Goal: Navigation & Orientation: Find specific page/section

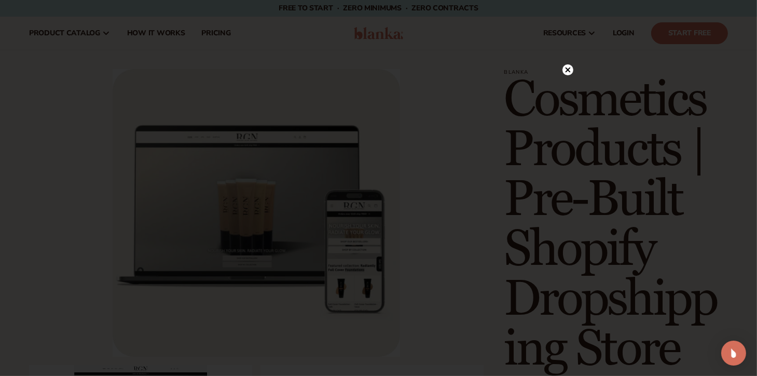
click at [568, 70] on icon at bounding box center [567, 69] width 5 height 5
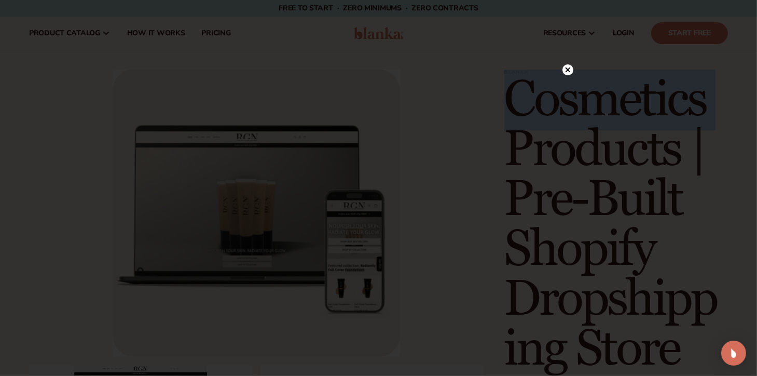
click at [568, 75] on h1 "Cosmetics Products | Pre-Built Shopify Dropshipping Store" at bounding box center [616, 224] width 224 height 299
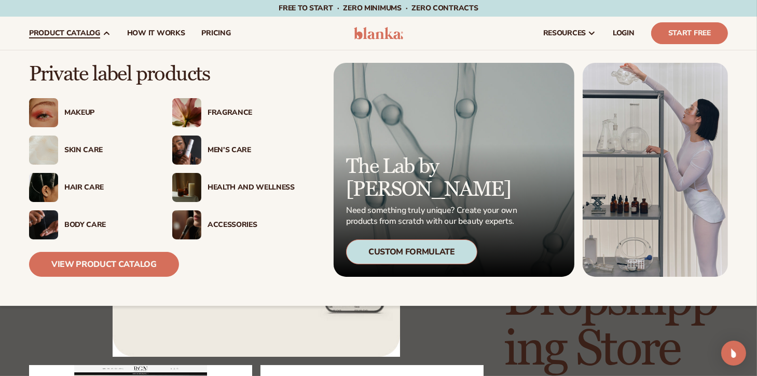
click at [83, 184] on div "Hair Care" at bounding box center [107, 187] width 87 height 9
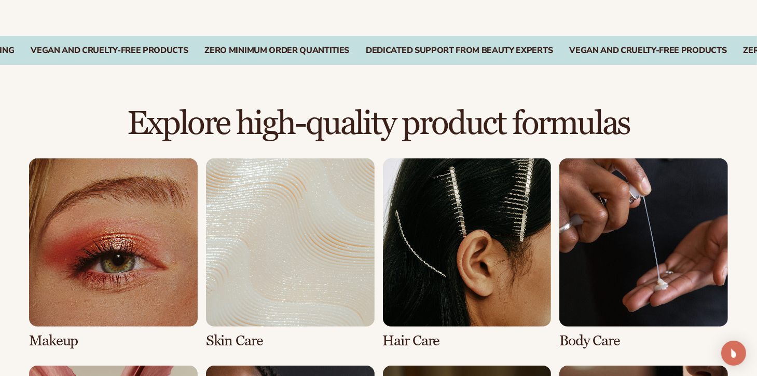
scroll to position [624, 0]
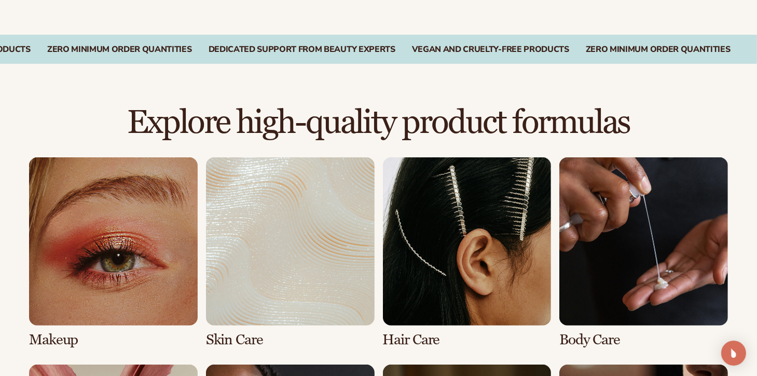
click at [492, 252] on link "3 / 8" at bounding box center [467, 252] width 169 height 191
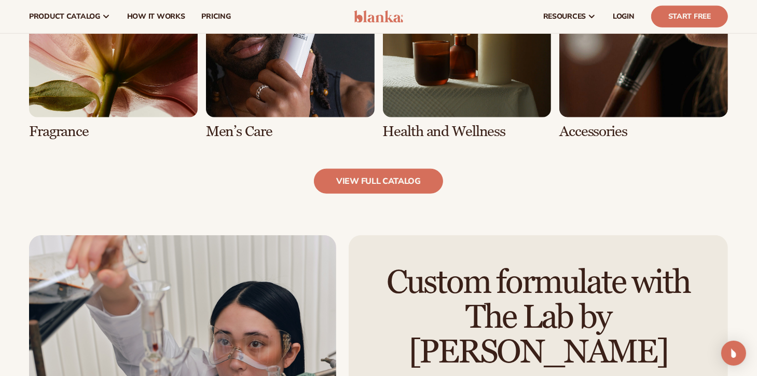
scroll to position [1054, 0]
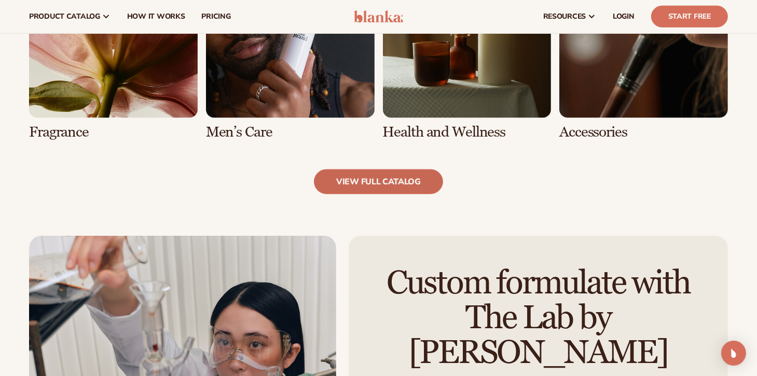
click at [389, 179] on link "view full catalog" at bounding box center [378, 181] width 129 height 25
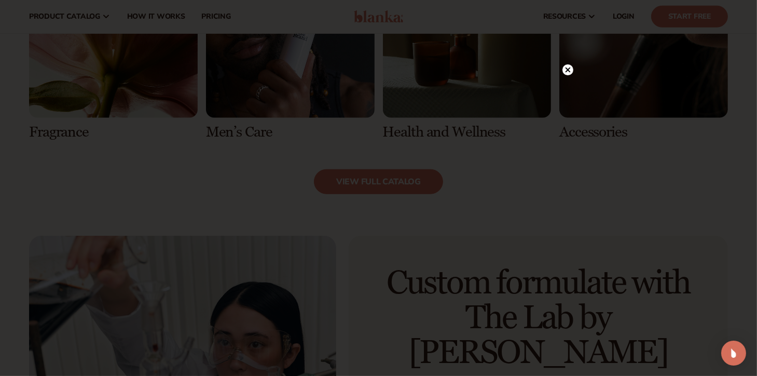
click at [568, 67] on circle at bounding box center [568, 69] width 11 height 11
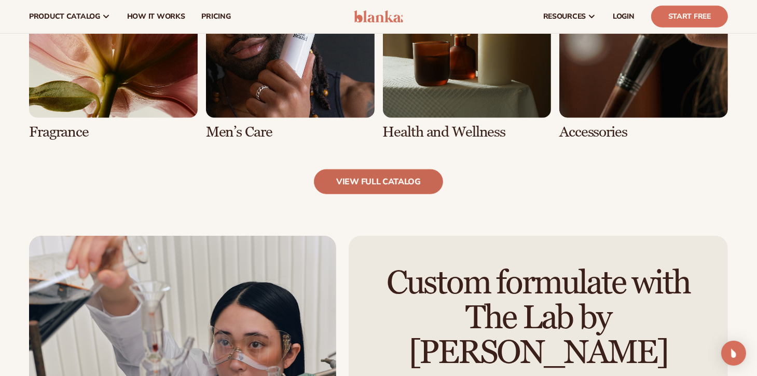
click at [370, 178] on link "view full catalog" at bounding box center [378, 181] width 129 height 25
